Goal: Task Accomplishment & Management: Manage account settings

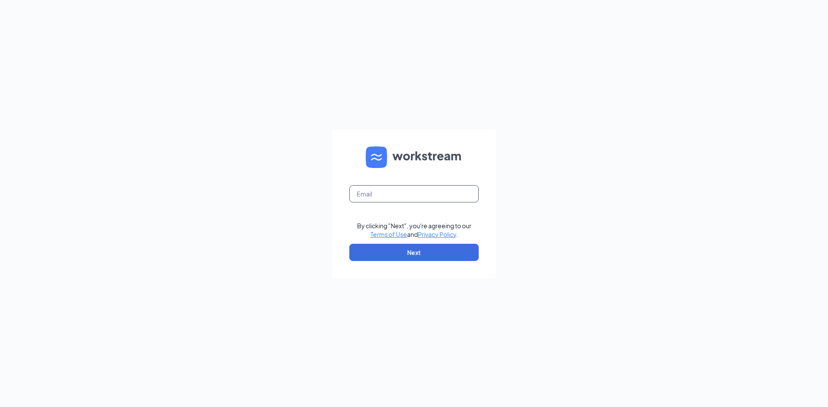
click at [373, 193] on input "text" at bounding box center [413, 193] width 129 height 17
type input "[EMAIL_ADDRESS][DOMAIN_NAME]"
click at [410, 254] on button "Next" at bounding box center [413, 252] width 129 height 17
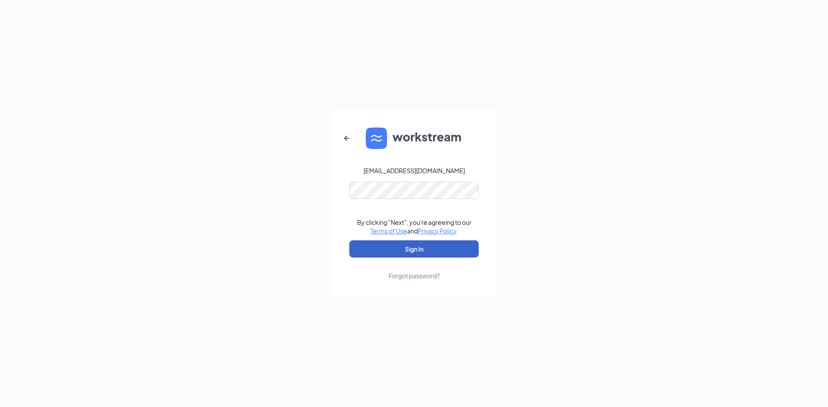
click at [402, 247] on button "Sign In" at bounding box center [413, 249] width 129 height 17
